Goal: Check status: Check status

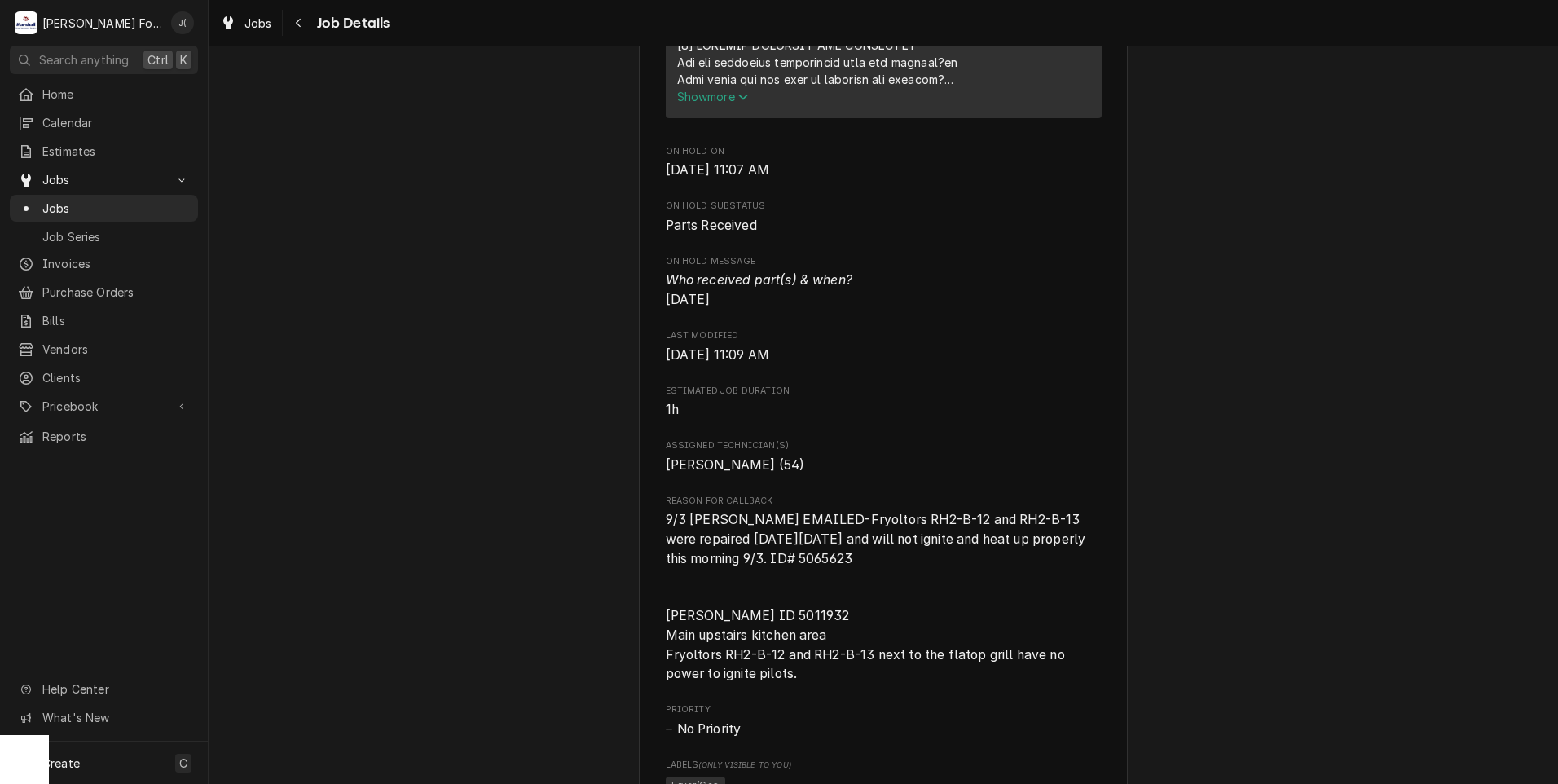
scroll to position [713, 0]
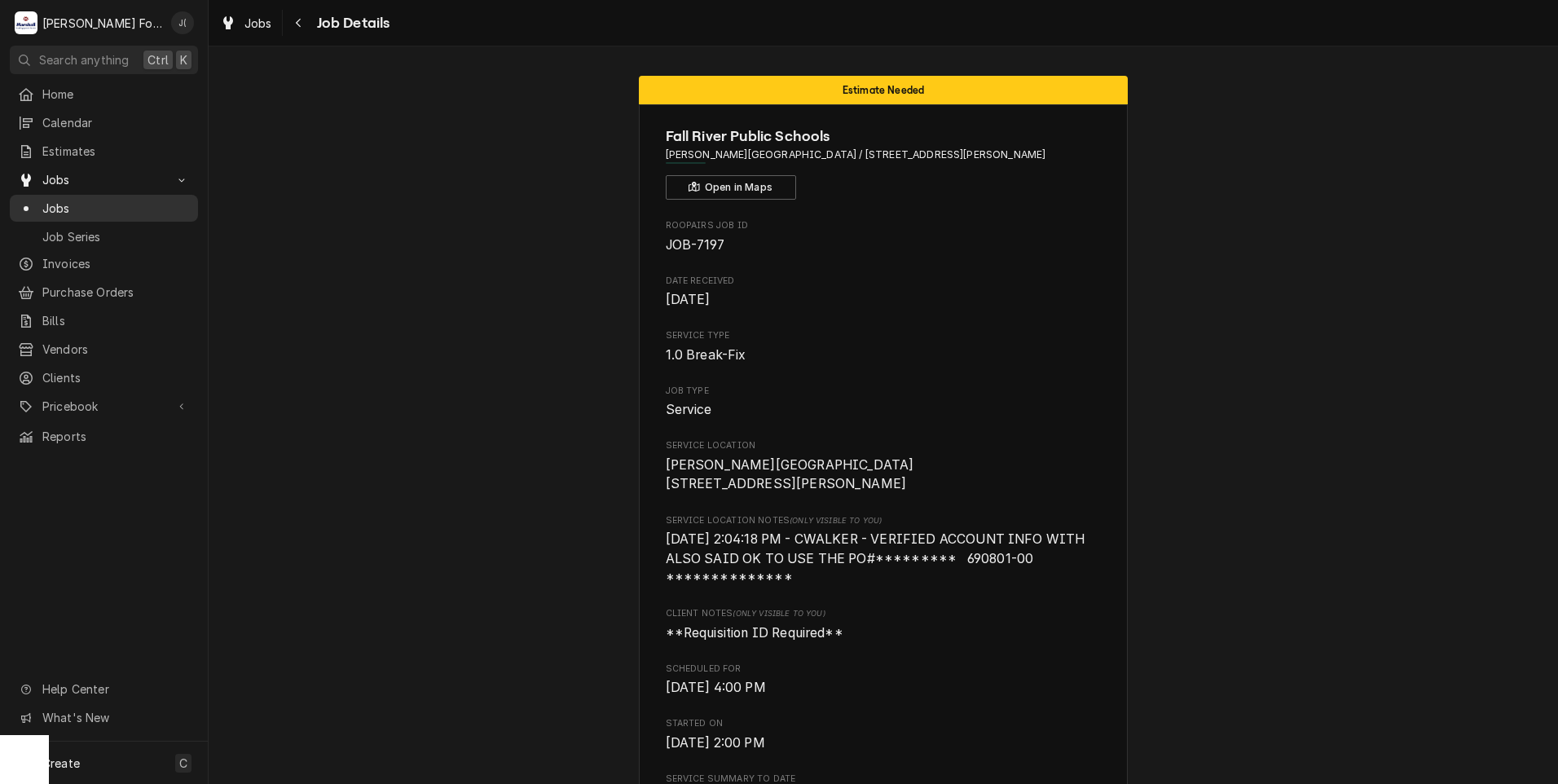
click at [125, 205] on span "Jobs" at bounding box center [116, 208] width 148 height 17
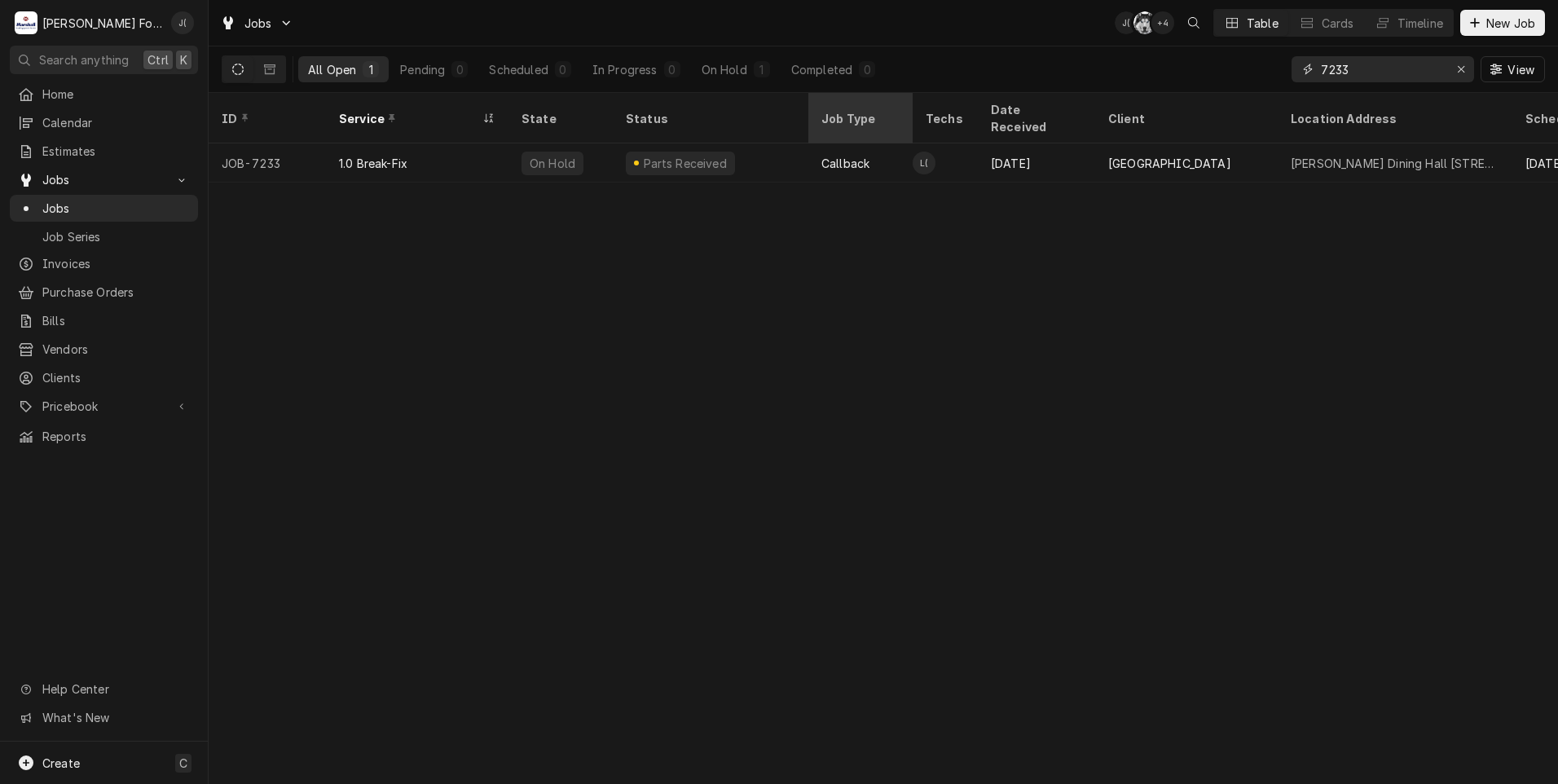
drag, startPoint x: 1365, startPoint y: 71, endPoint x: 905, endPoint y: 97, distance: 460.7
click at [942, 97] on div "Jobs J( C( + 4 Table Cards Timeline New Job All Open 1 Pending 0 Scheduled 0 In…" at bounding box center [884, 392] width 1350 height 784
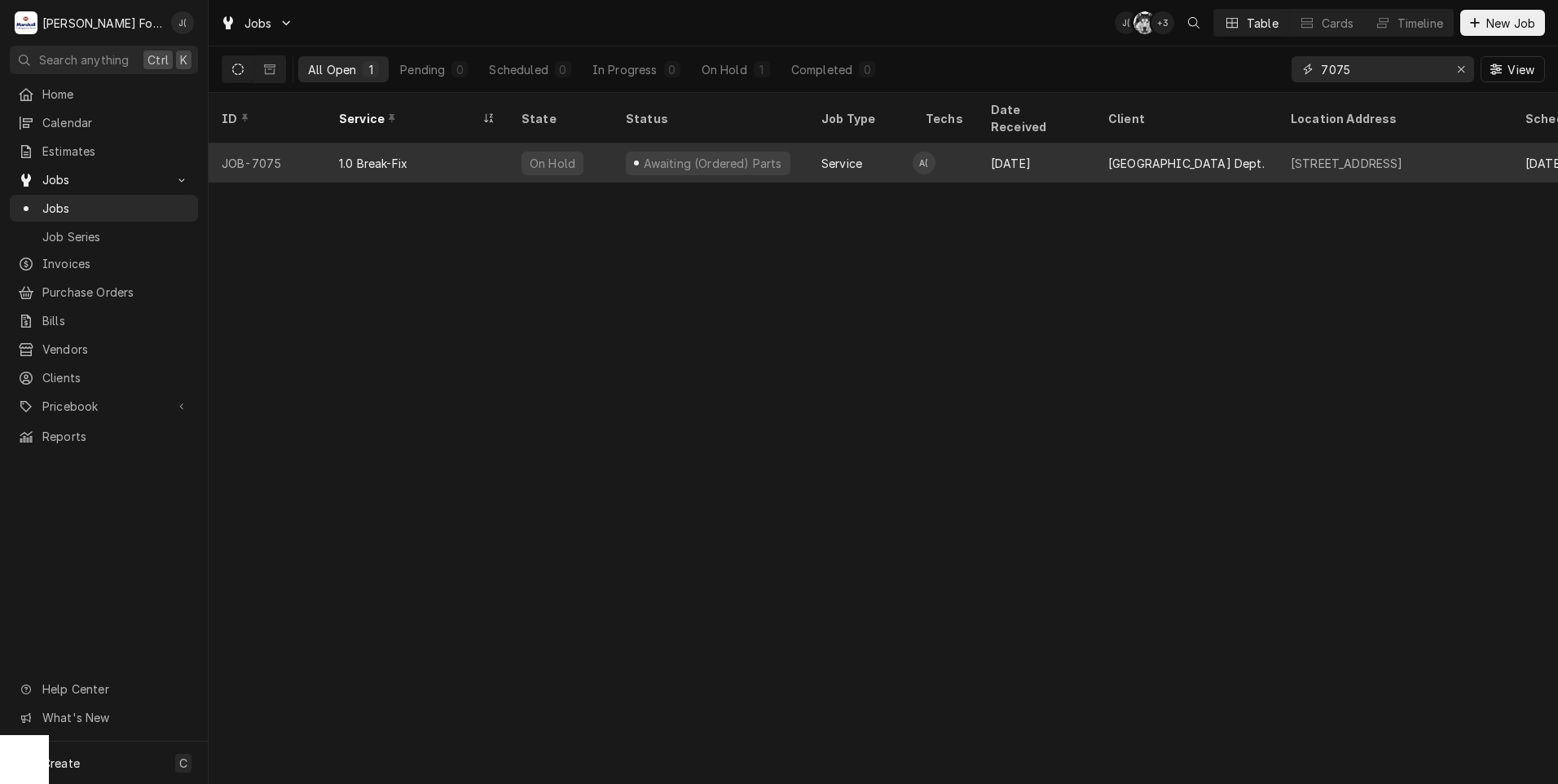
type input "7075"
click at [521, 156] on div "On Hold" at bounding box center [561, 162] width 104 height 39
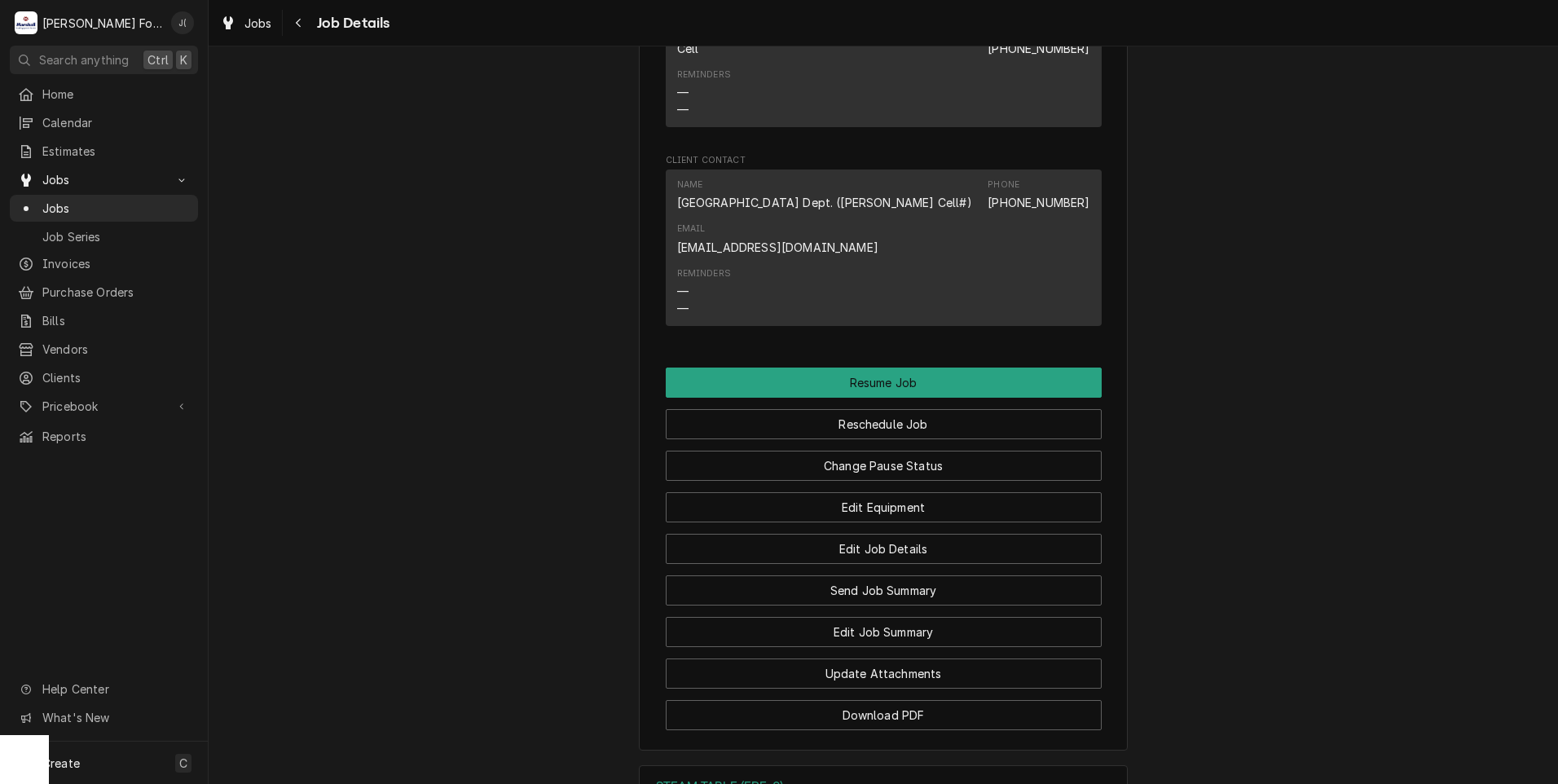
scroll to position [1765, 0]
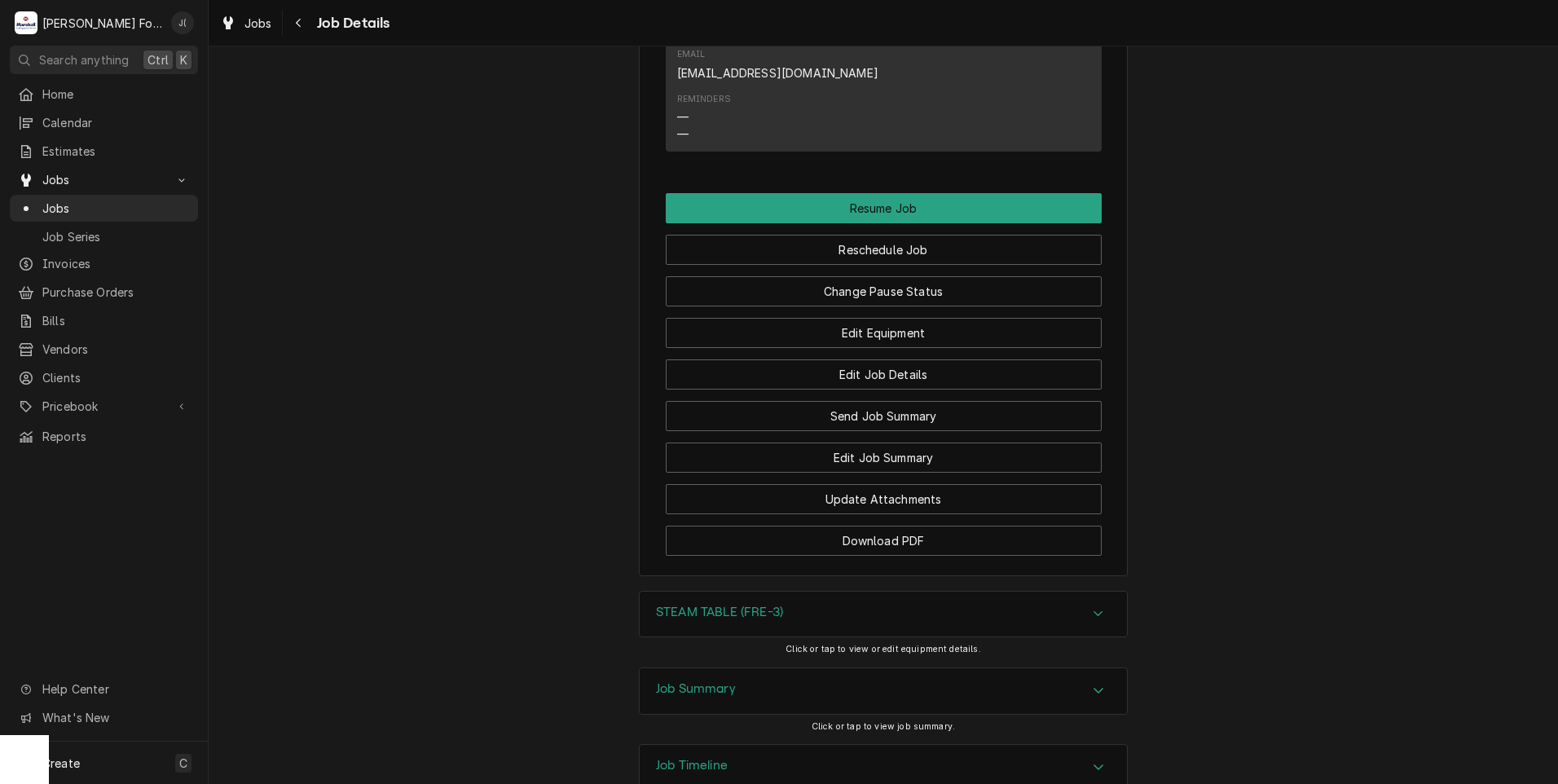
click at [721, 681] on h3 "Job Summary" at bounding box center [696, 689] width 80 height 16
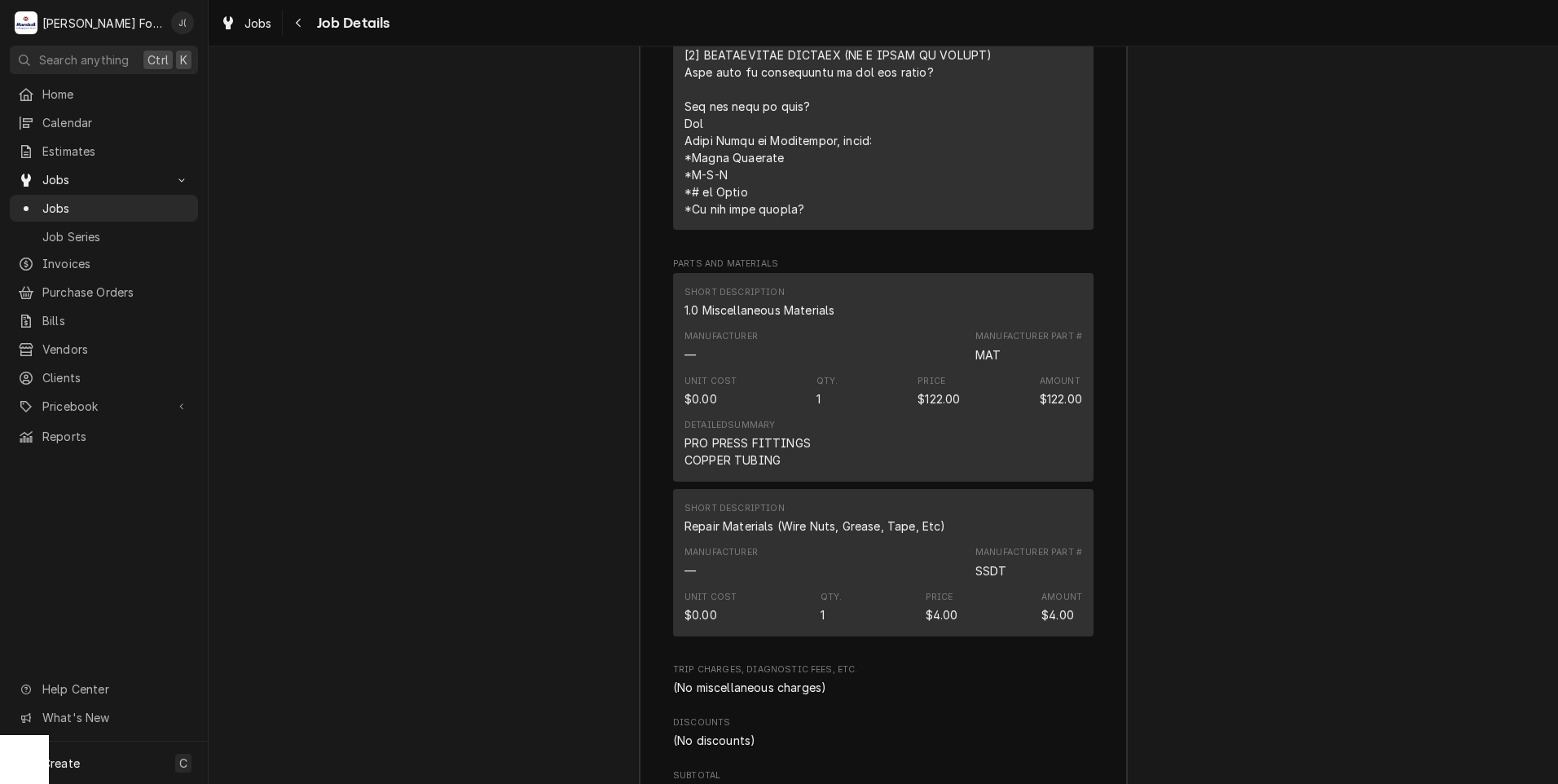
scroll to position [3080, 0]
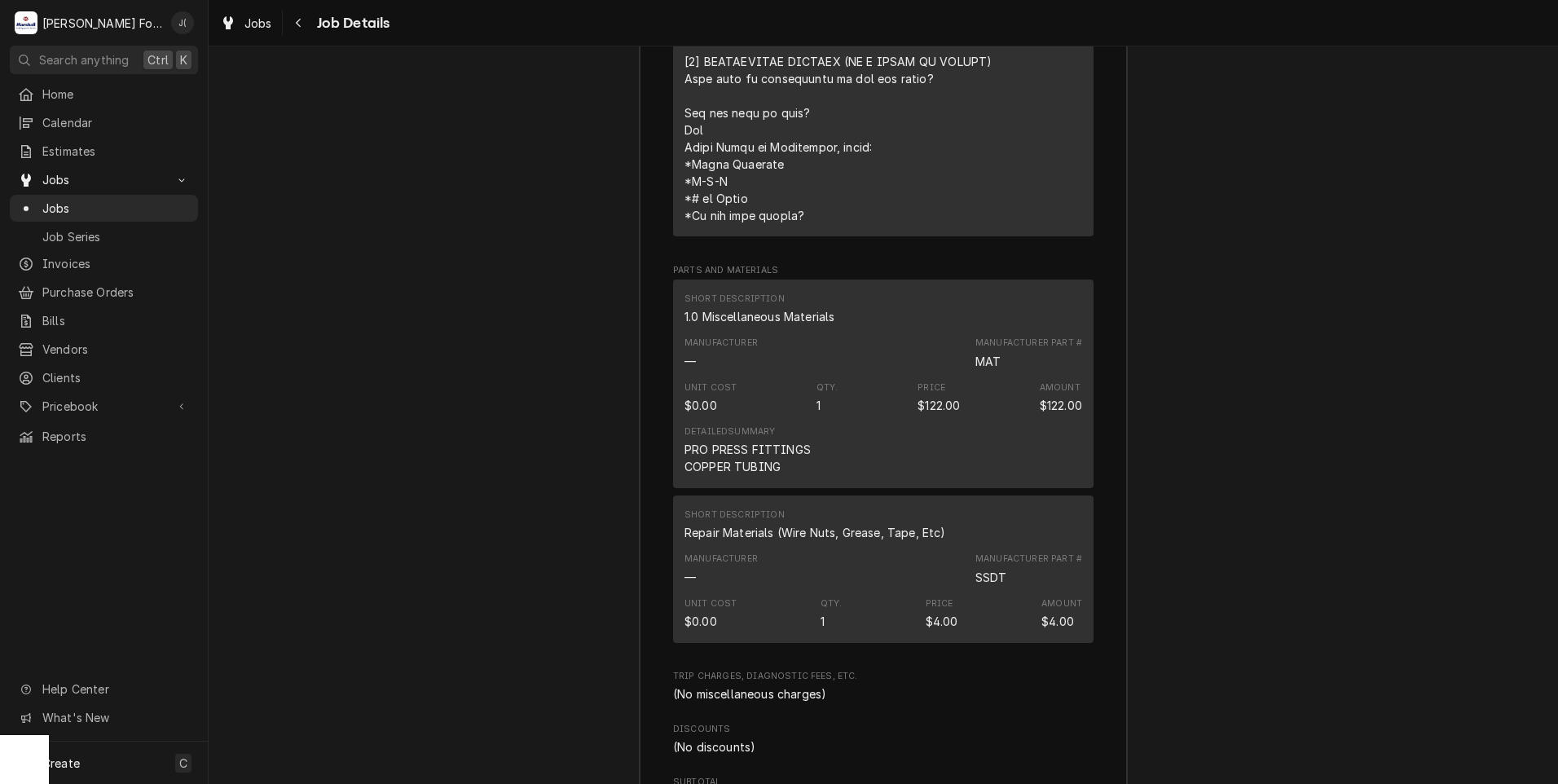
click at [818, 419] on div "Detailed Summary PRO PRESS FITTINGS COPPER TUBING" at bounding box center [884, 450] width 398 height 61
click at [755, 441] on div "PRO PRESS FITTINGS COPPER TUBING" at bounding box center [748, 457] width 126 height 34
